Goal: Communication & Community: Share content

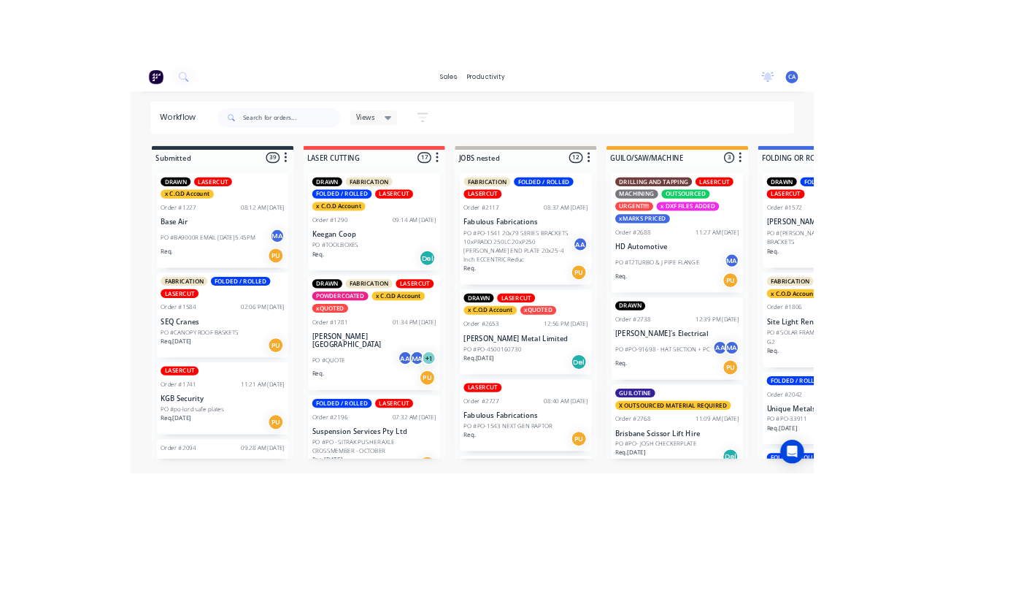
scroll to position [0, 1]
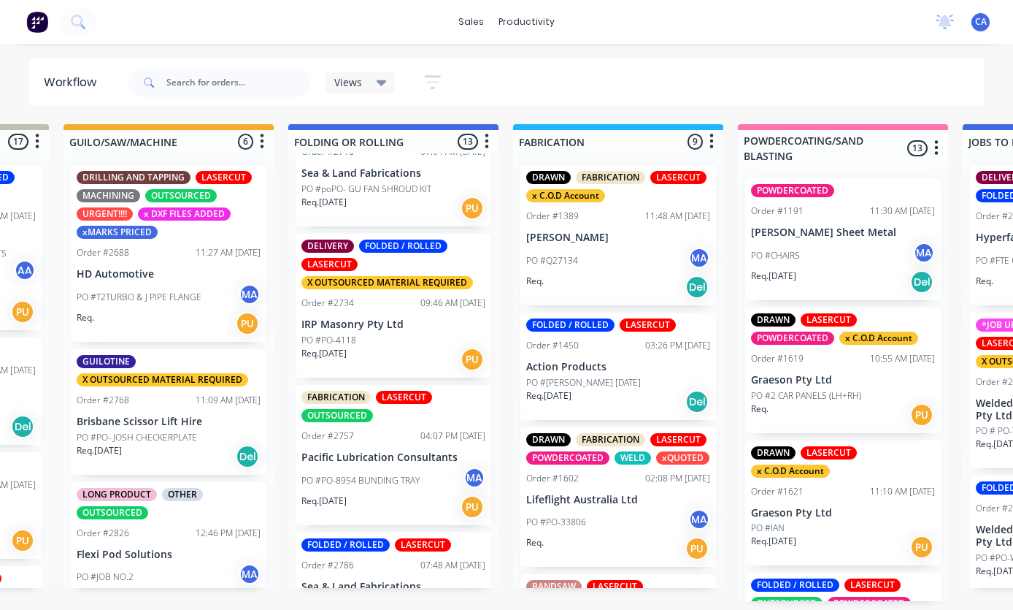
scroll to position [966, 0]
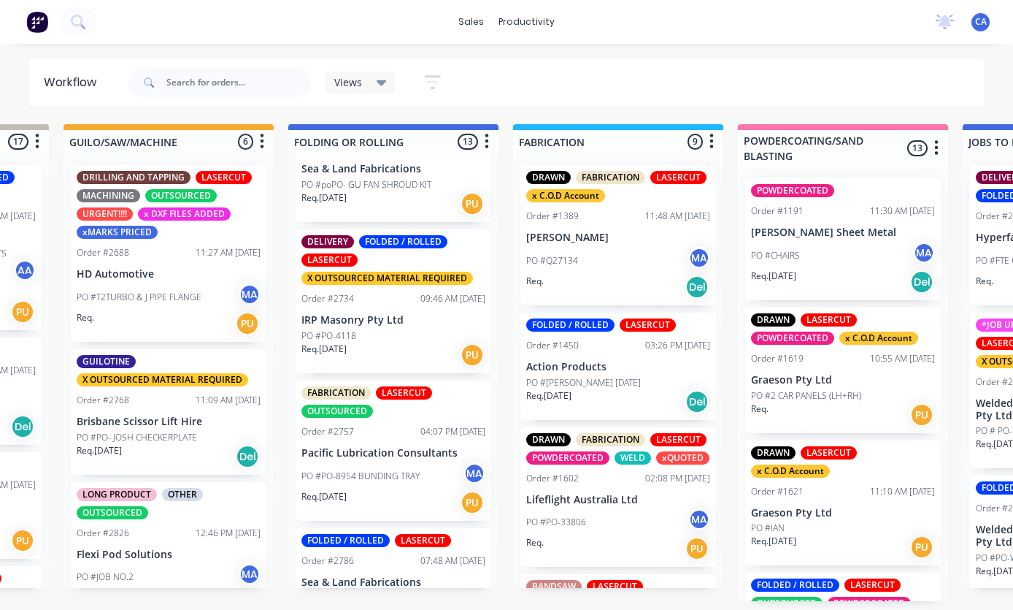
click at [396, 316] on p "IRP Masonry Pty Ltd" at bounding box center [394, 320] width 184 height 12
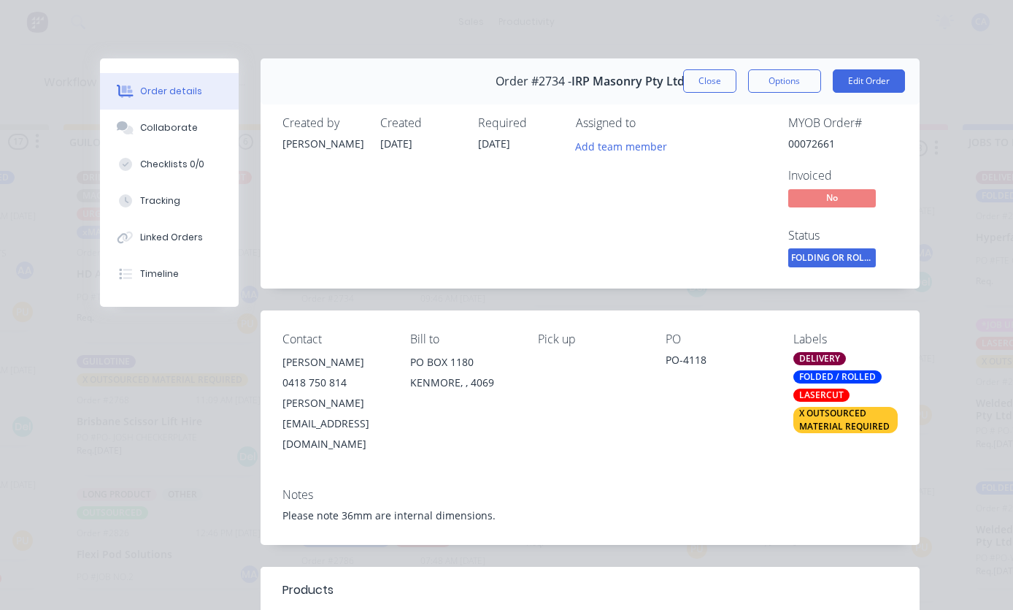
click at [150, 137] on button "Collaborate" at bounding box center [169, 128] width 139 height 37
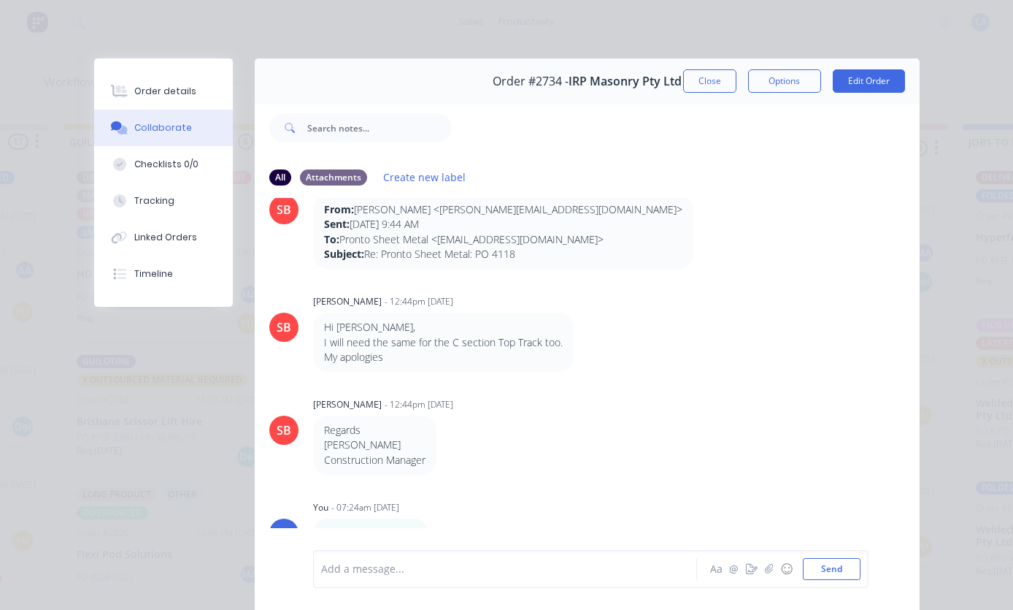
scroll to position [1575, 0]
click at [760, 570] on button "button" at bounding box center [752, 569] width 18 height 18
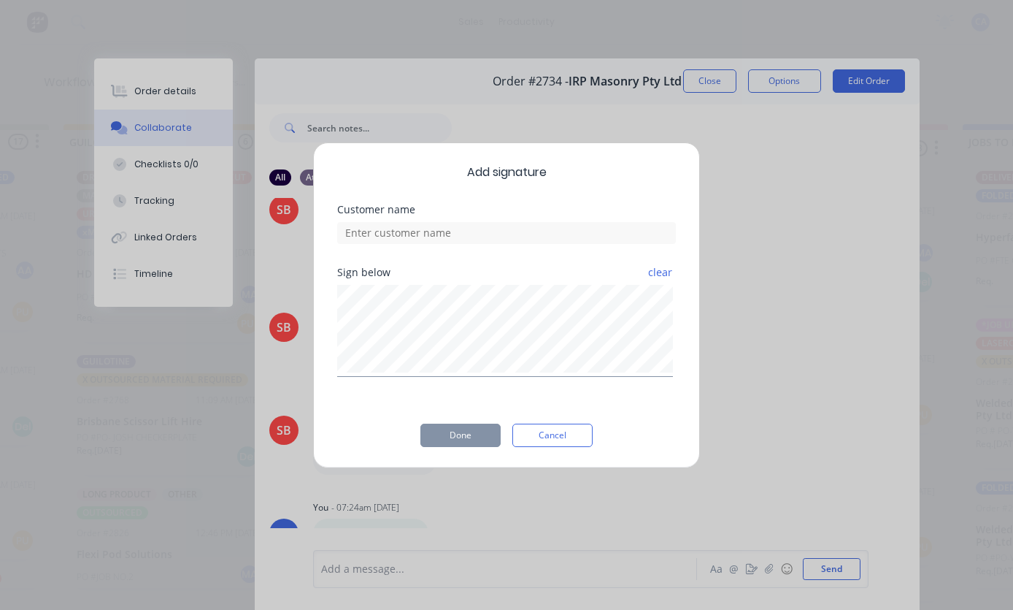
click at [760, 567] on div "Add signature Customer name Sign below clear Done Cancel" at bounding box center [506, 305] width 1013 height 610
click at [570, 434] on button "Cancel" at bounding box center [553, 434] width 80 height 23
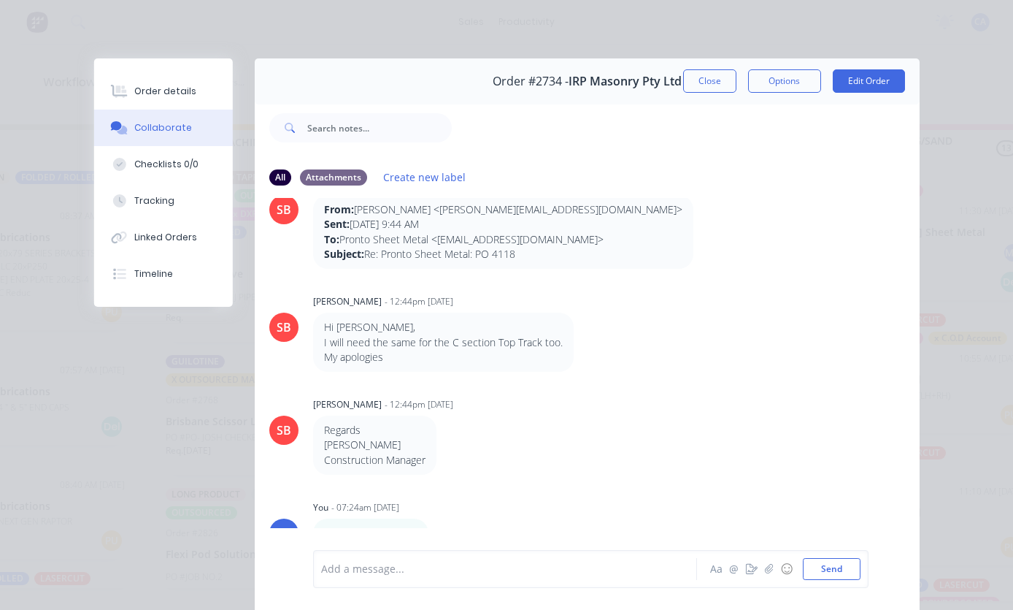
click at [764, 570] on button "button" at bounding box center [770, 569] width 18 height 18
click at [859, 570] on button "Send" at bounding box center [832, 569] width 58 height 22
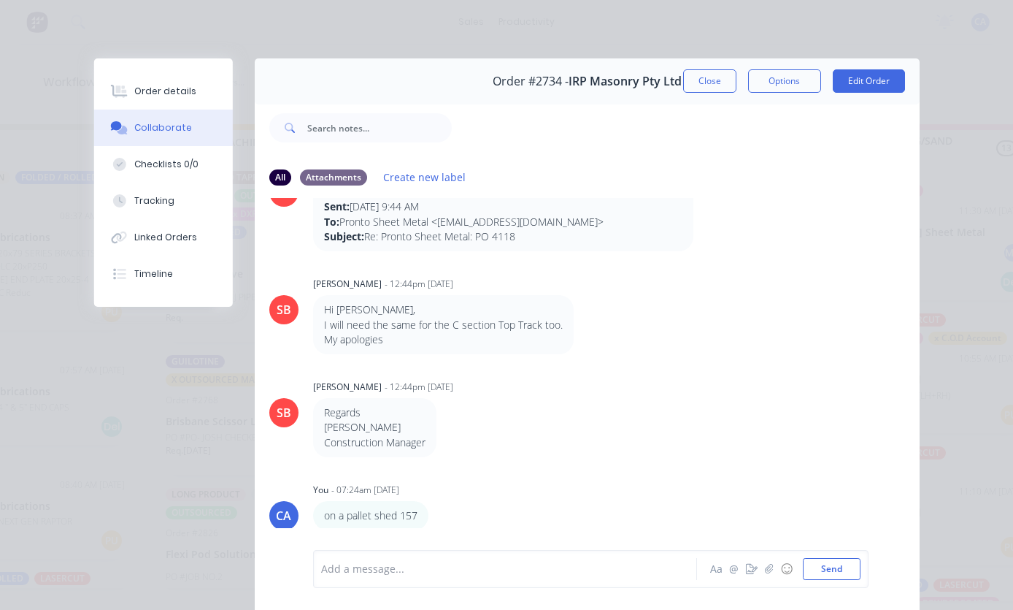
click at [779, 560] on button "☺" at bounding box center [787, 569] width 18 height 18
click at [773, 564] on icon "button" at bounding box center [768, 569] width 9 height 10
click at [834, 569] on button "Send" at bounding box center [832, 569] width 58 height 22
click at [789, 570] on button "☺" at bounding box center [787, 569] width 18 height 18
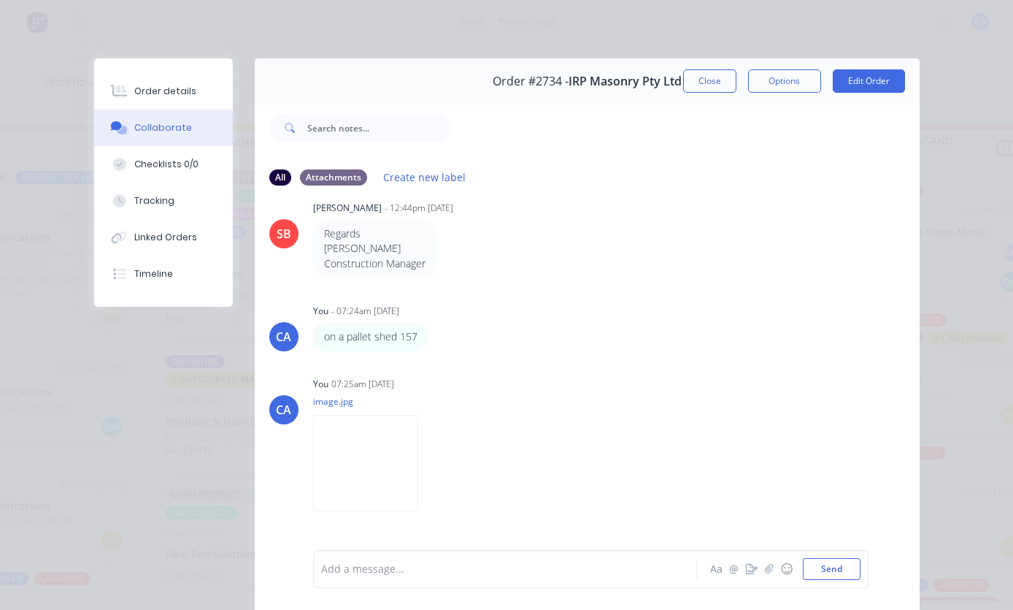
click at [716, 77] on button "Close" at bounding box center [709, 80] width 53 height 23
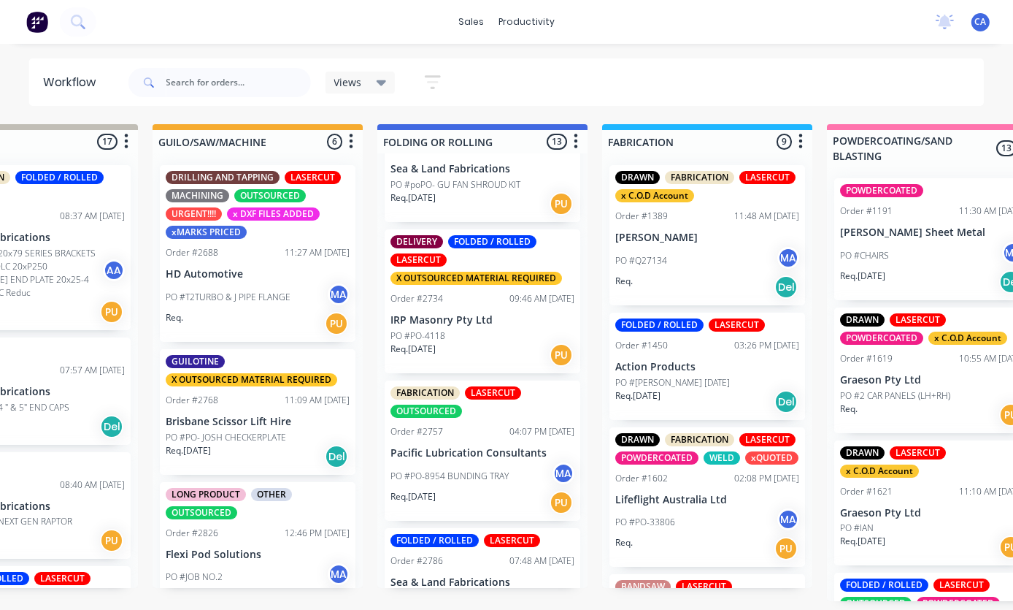
click at [511, 178] on p "PO #poPO- GU FAN SHROUD KIT" at bounding box center [456, 184] width 130 height 13
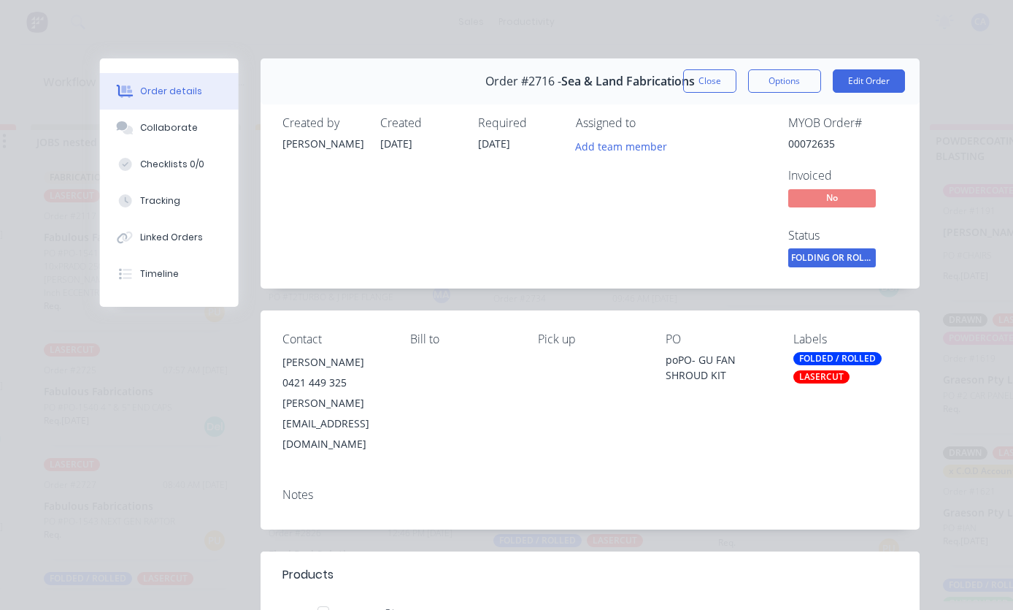
scroll to position [0, 420]
click at [175, 129] on div "Collaborate" at bounding box center [169, 127] width 58 height 13
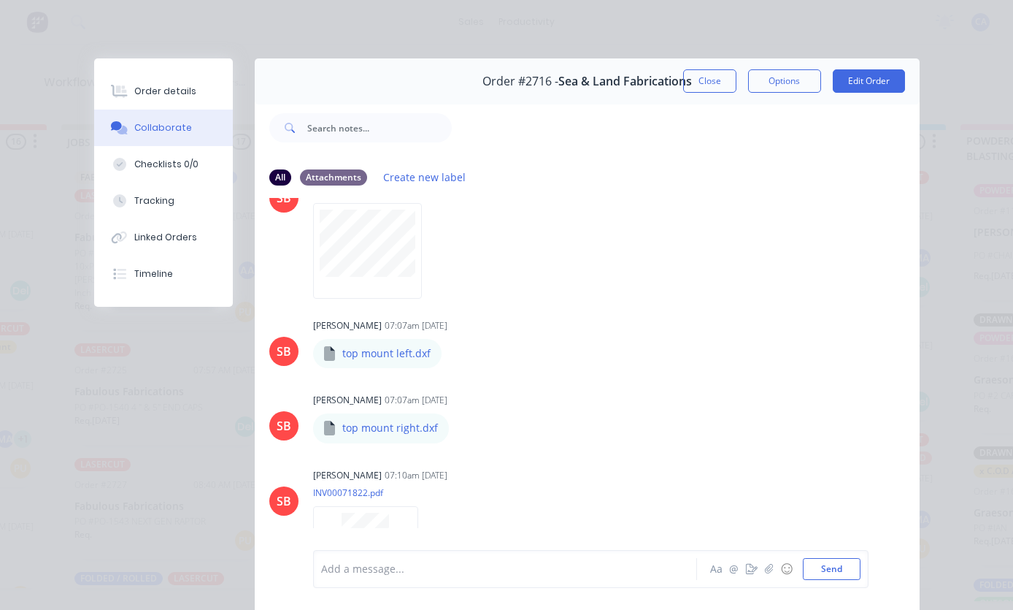
scroll to position [573, 0]
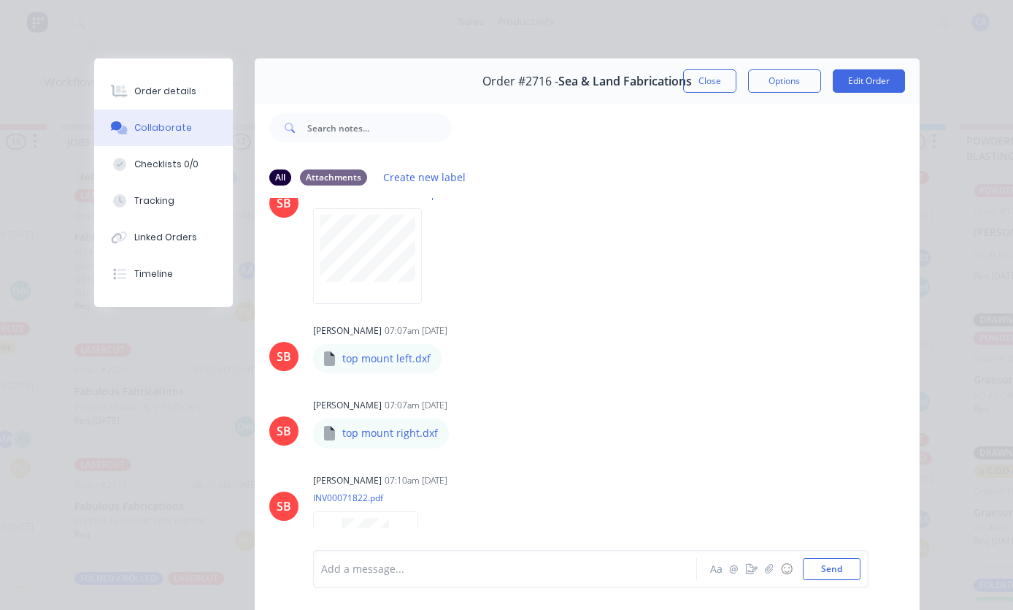
click at [776, 574] on button "button" at bounding box center [770, 569] width 18 height 18
click at [843, 568] on button "Send" at bounding box center [832, 569] width 58 height 22
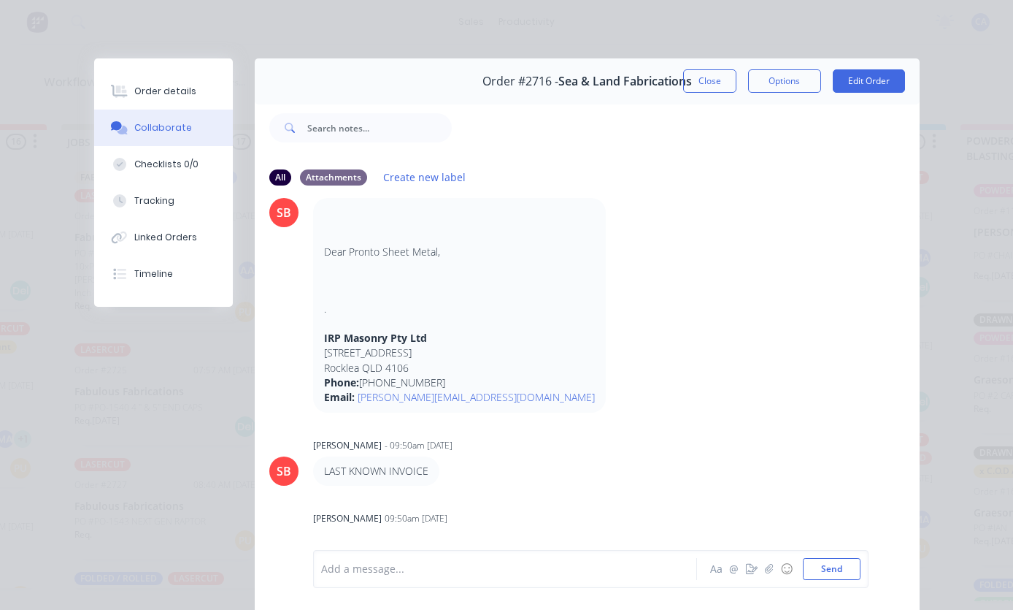
scroll to position [775, 0]
